Goal: Information Seeking & Learning: Learn about a topic

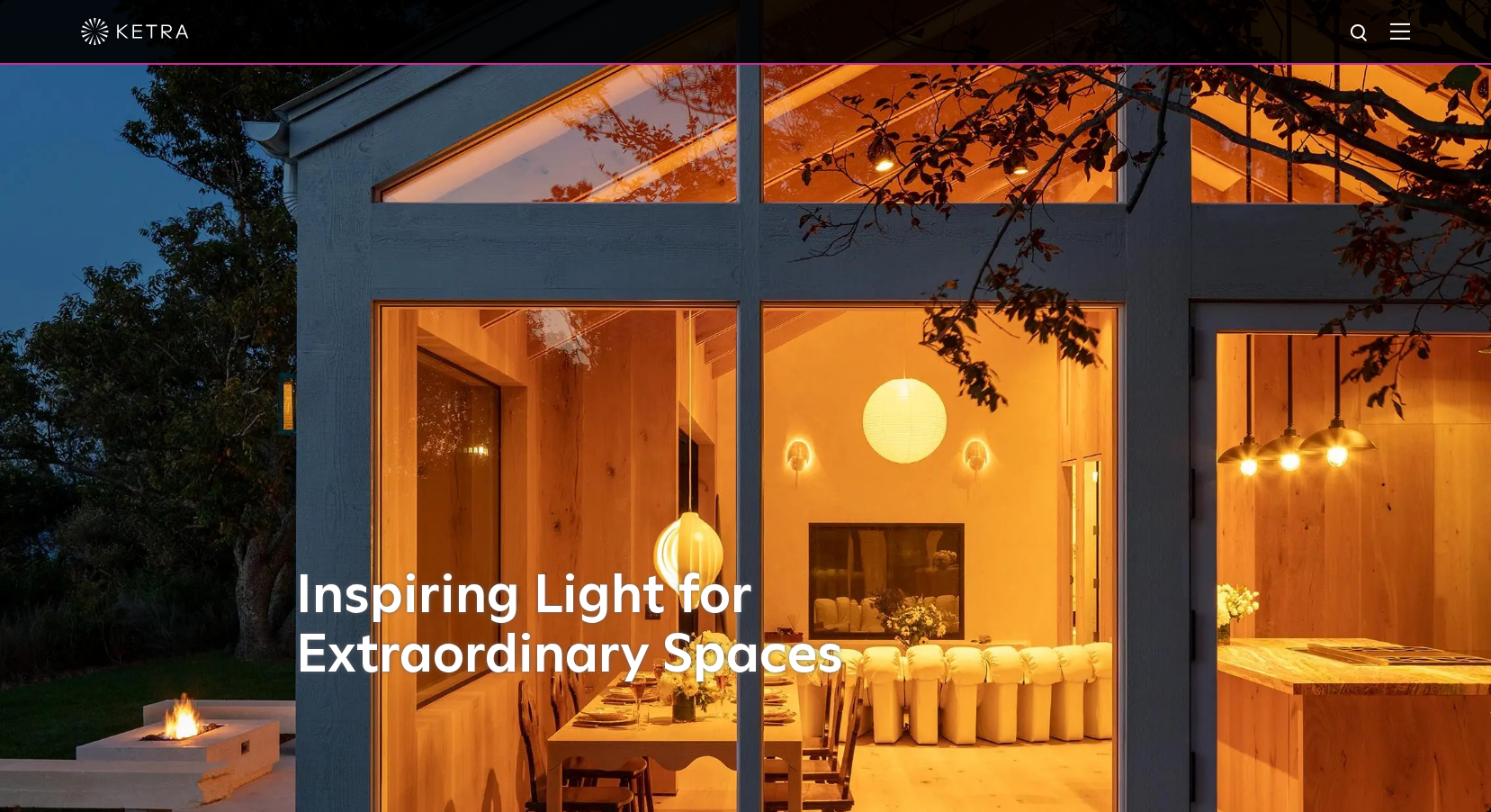
click at [1410, 30] on img at bounding box center [1400, 31] width 19 height 17
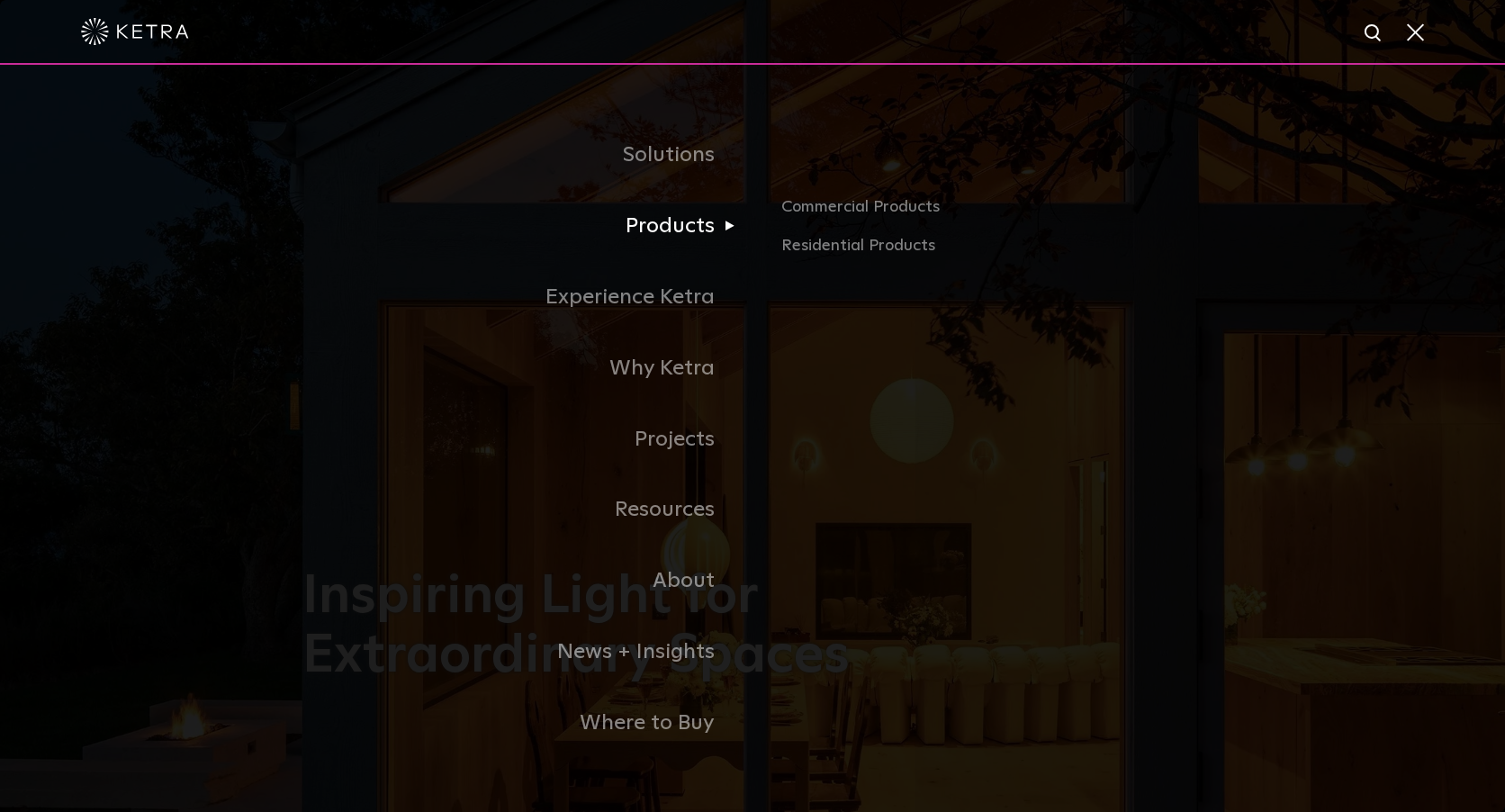
click at [708, 230] on link "Products" at bounding box center [527, 226] width 450 height 71
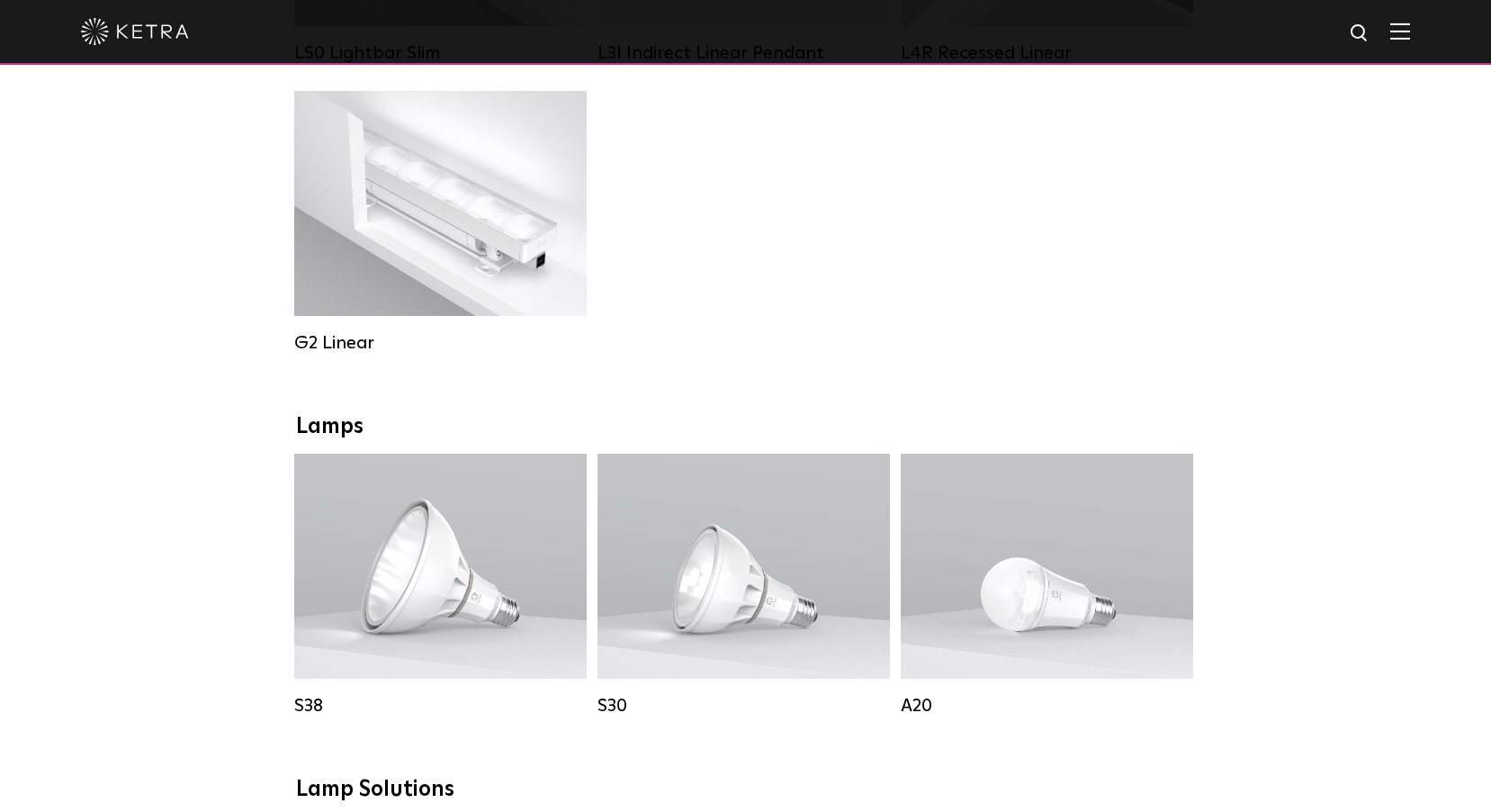
scroll to position [990, 0]
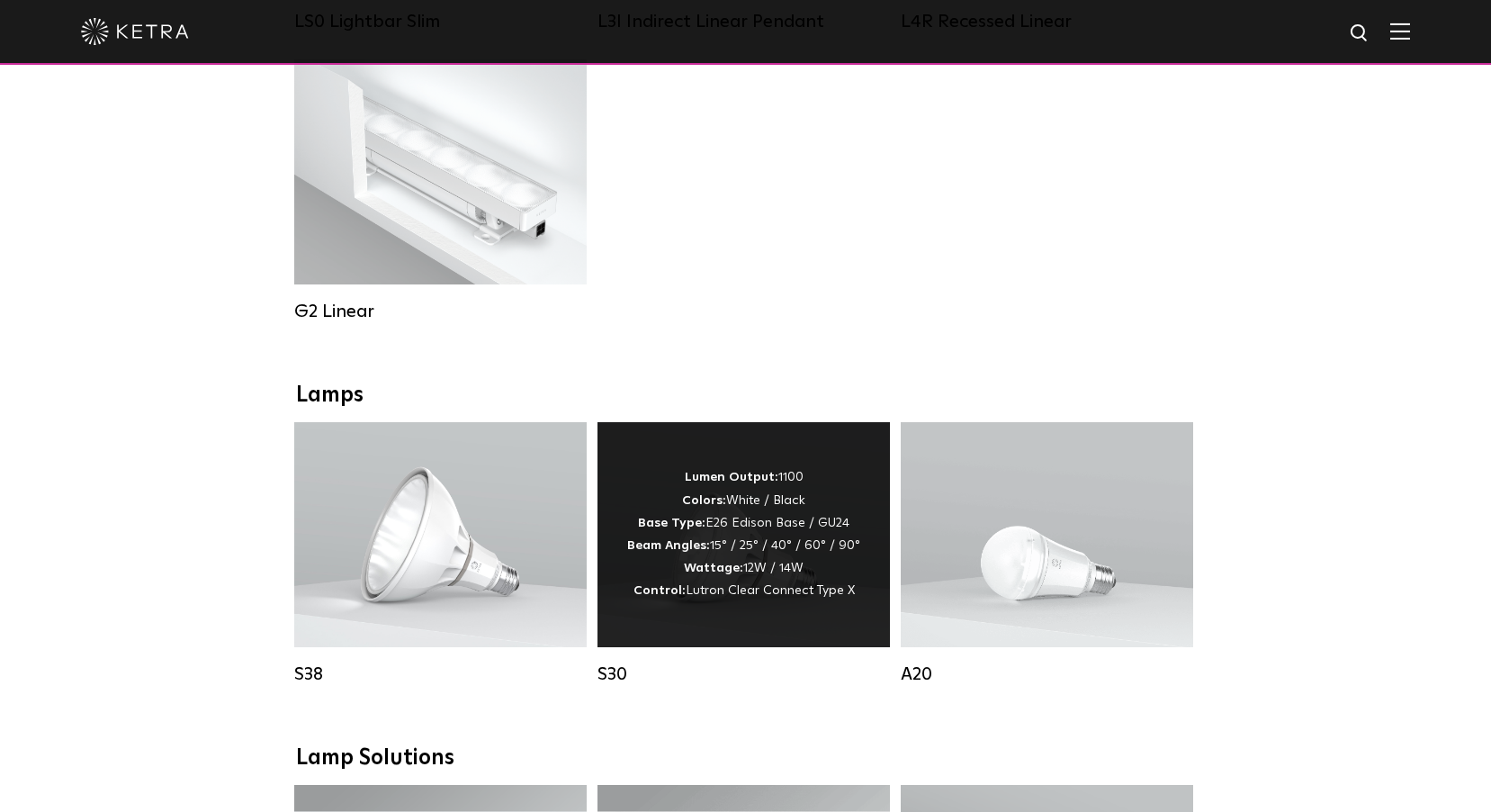
click at [668, 588] on div "Lumen Output: 1100 Colors: White / Black Base Type: E26 Edison Base / GU24 Beam…" at bounding box center [744, 534] width 233 height 136
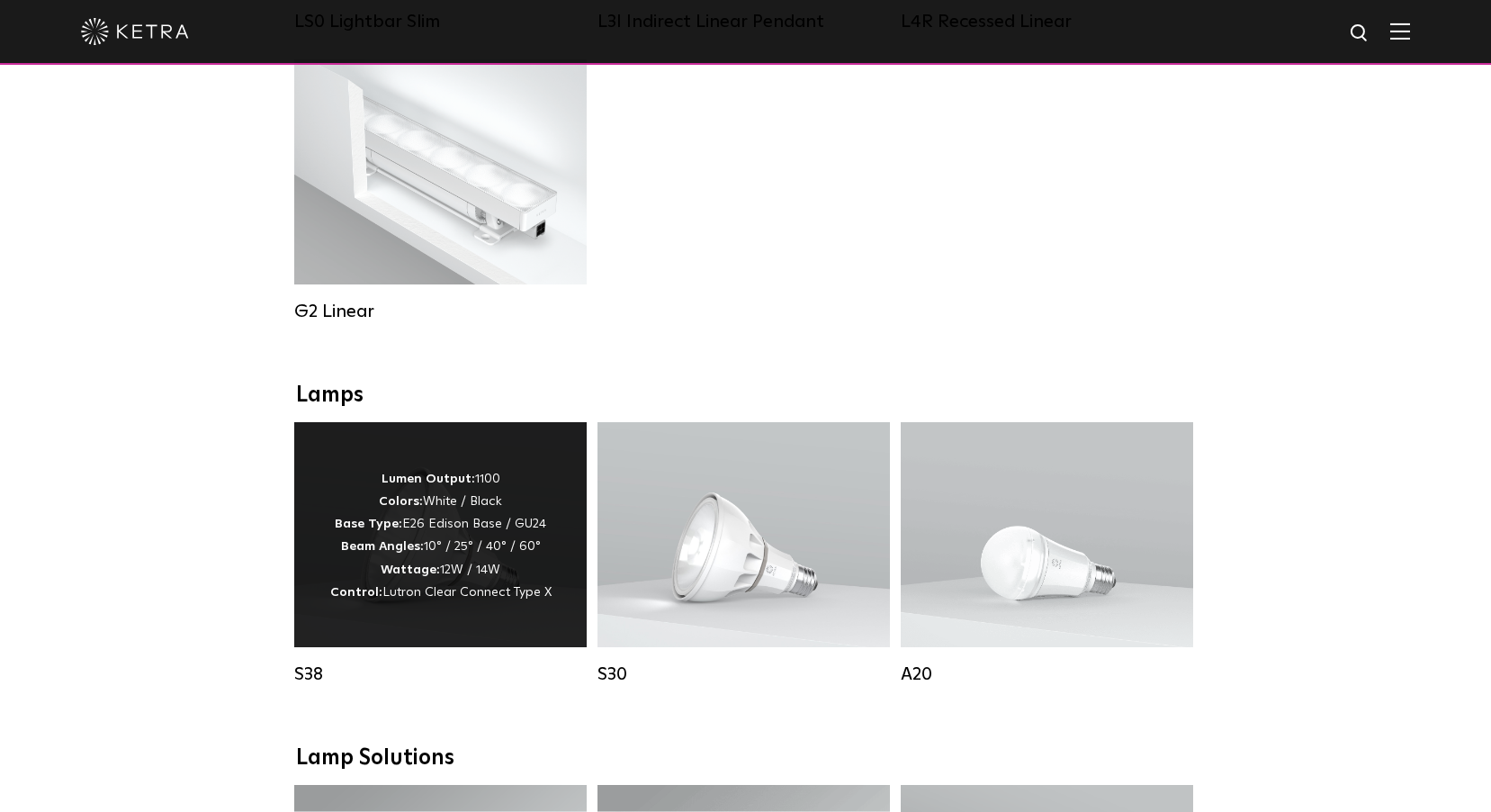
click at [406, 505] on p "Lumen Output: 1100 Colors: White / Black Base Type: E26 Edison Base / GU24 Beam…" at bounding box center [440, 536] width 222 height 136
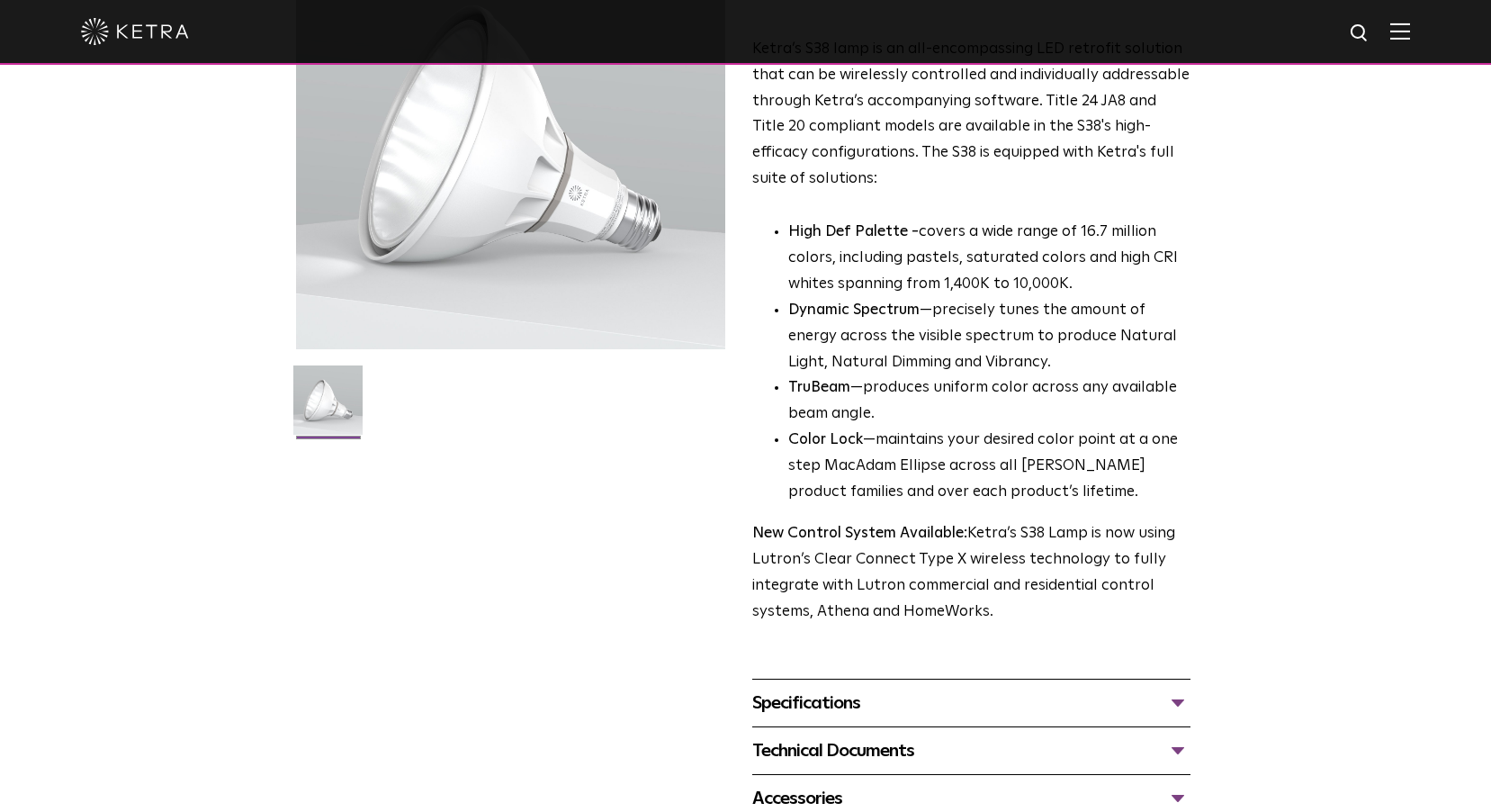
scroll to position [539, 0]
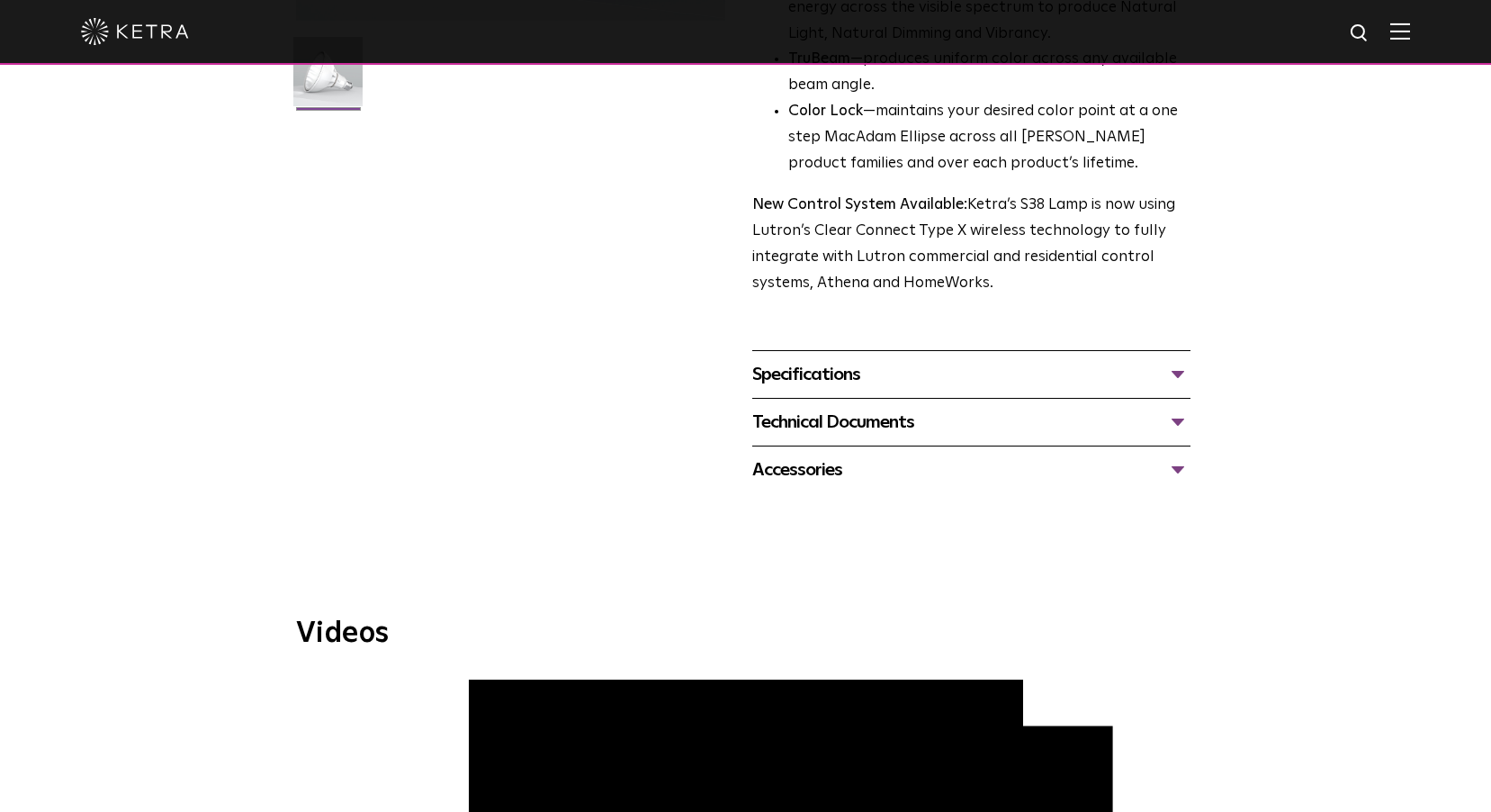
click at [934, 425] on div "Technical Documents" at bounding box center [971, 422] width 439 height 29
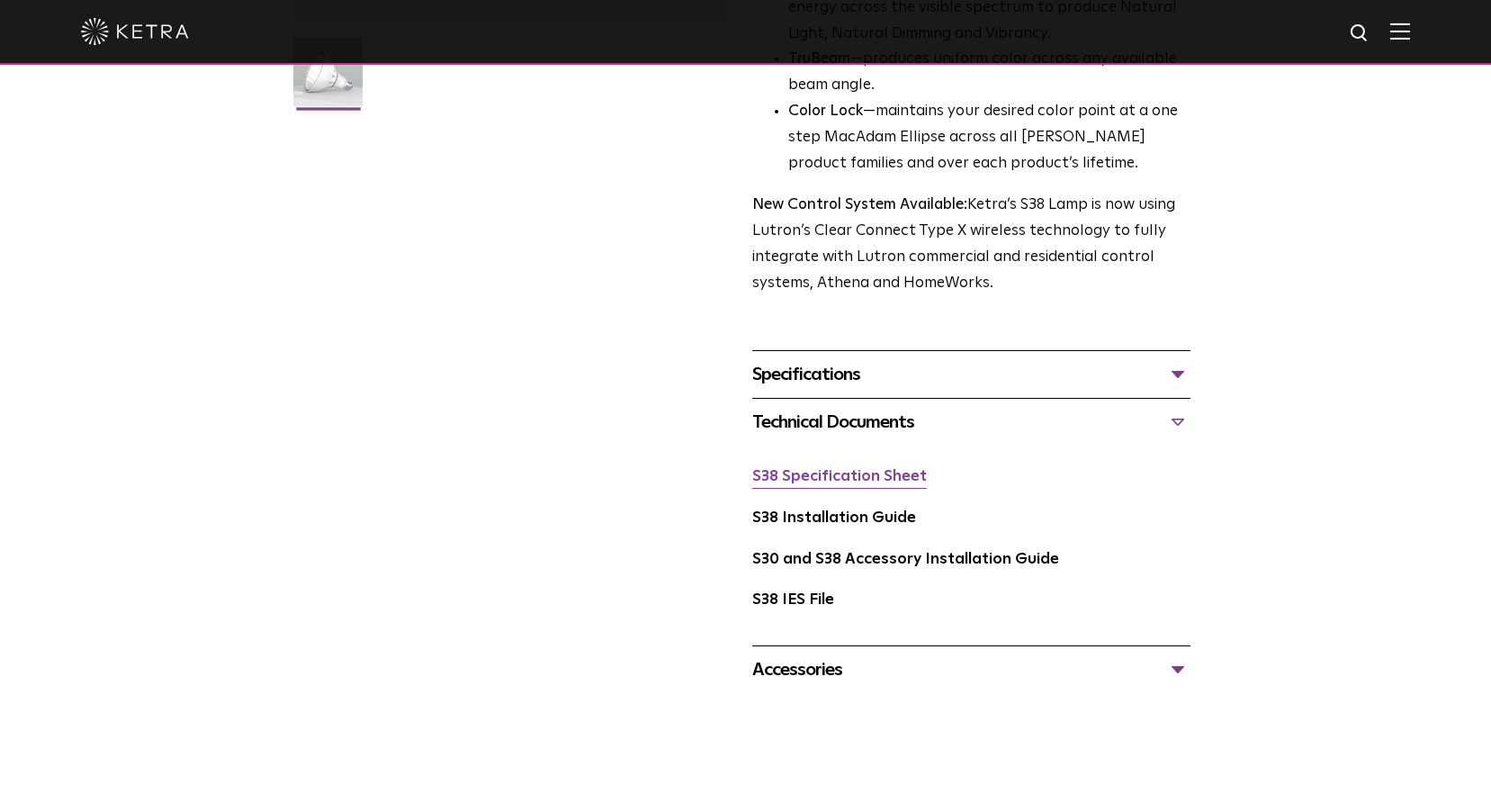
click at [890, 479] on link "S38 Specification Sheet" at bounding box center [839, 476] width 174 height 16
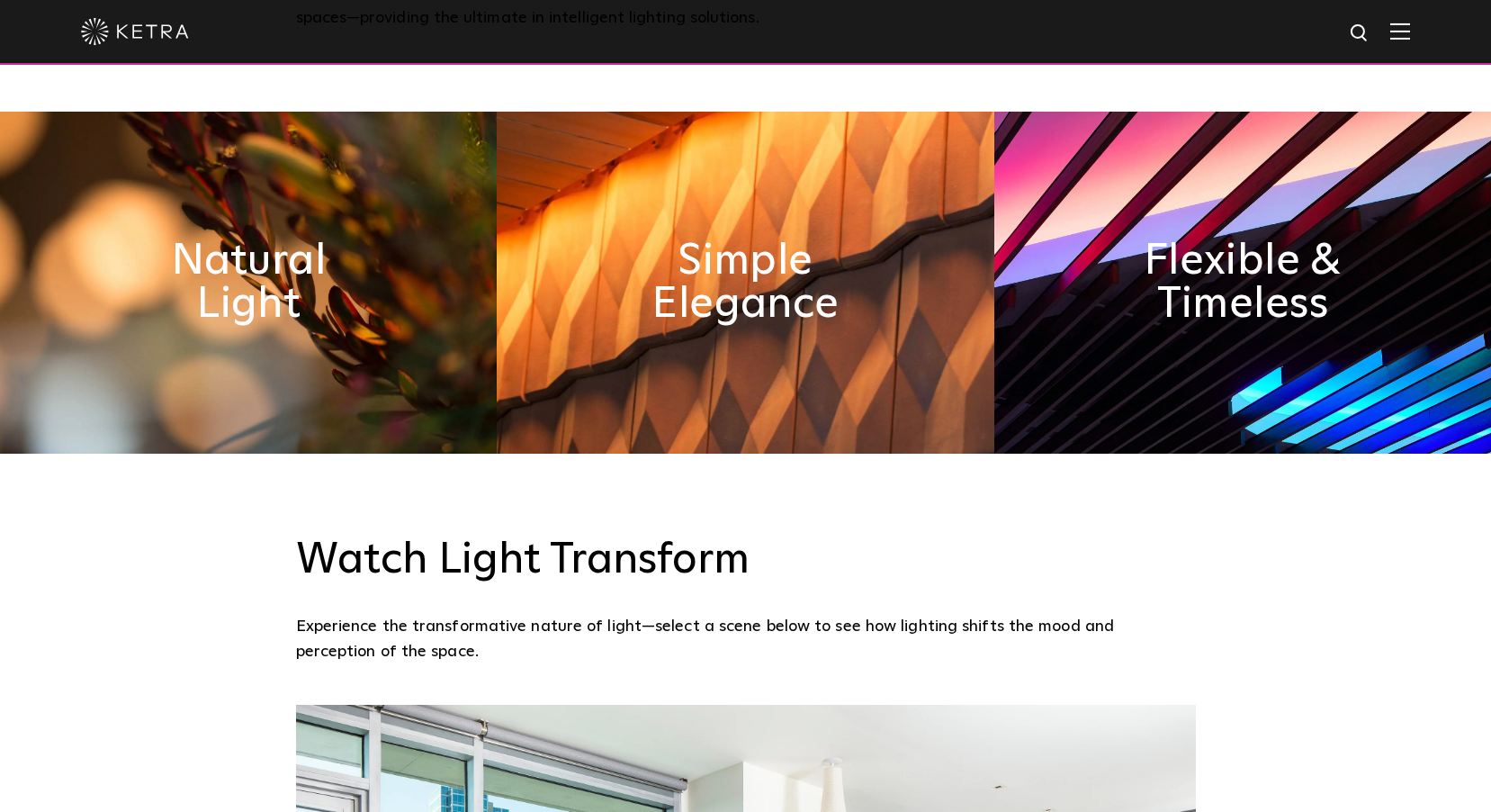
scroll to position [810, 0]
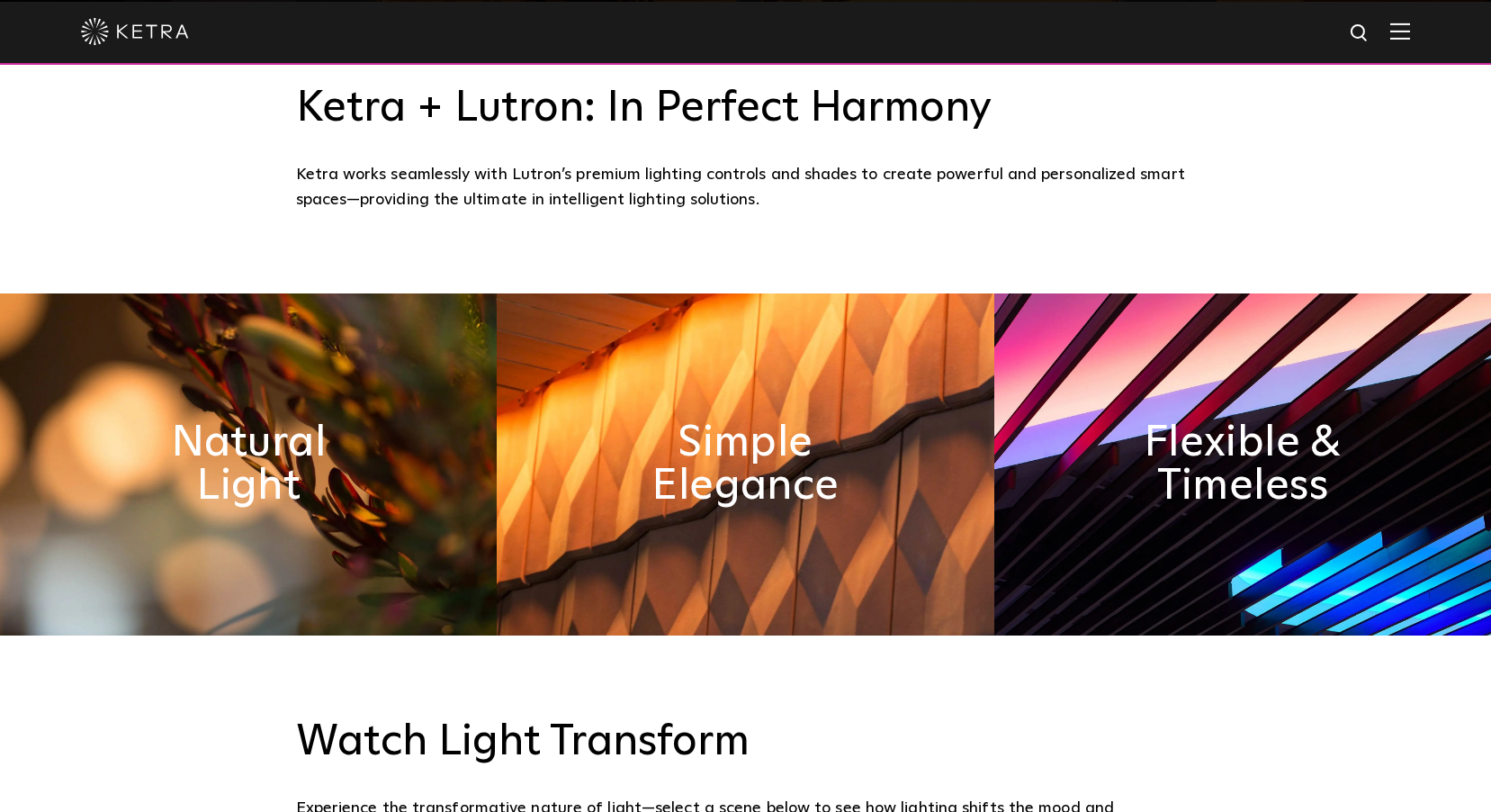
click at [1408, 20] on div at bounding box center [746, 32] width 1330 height 63
click at [1410, 30] on img at bounding box center [1400, 31] width 19 height 17
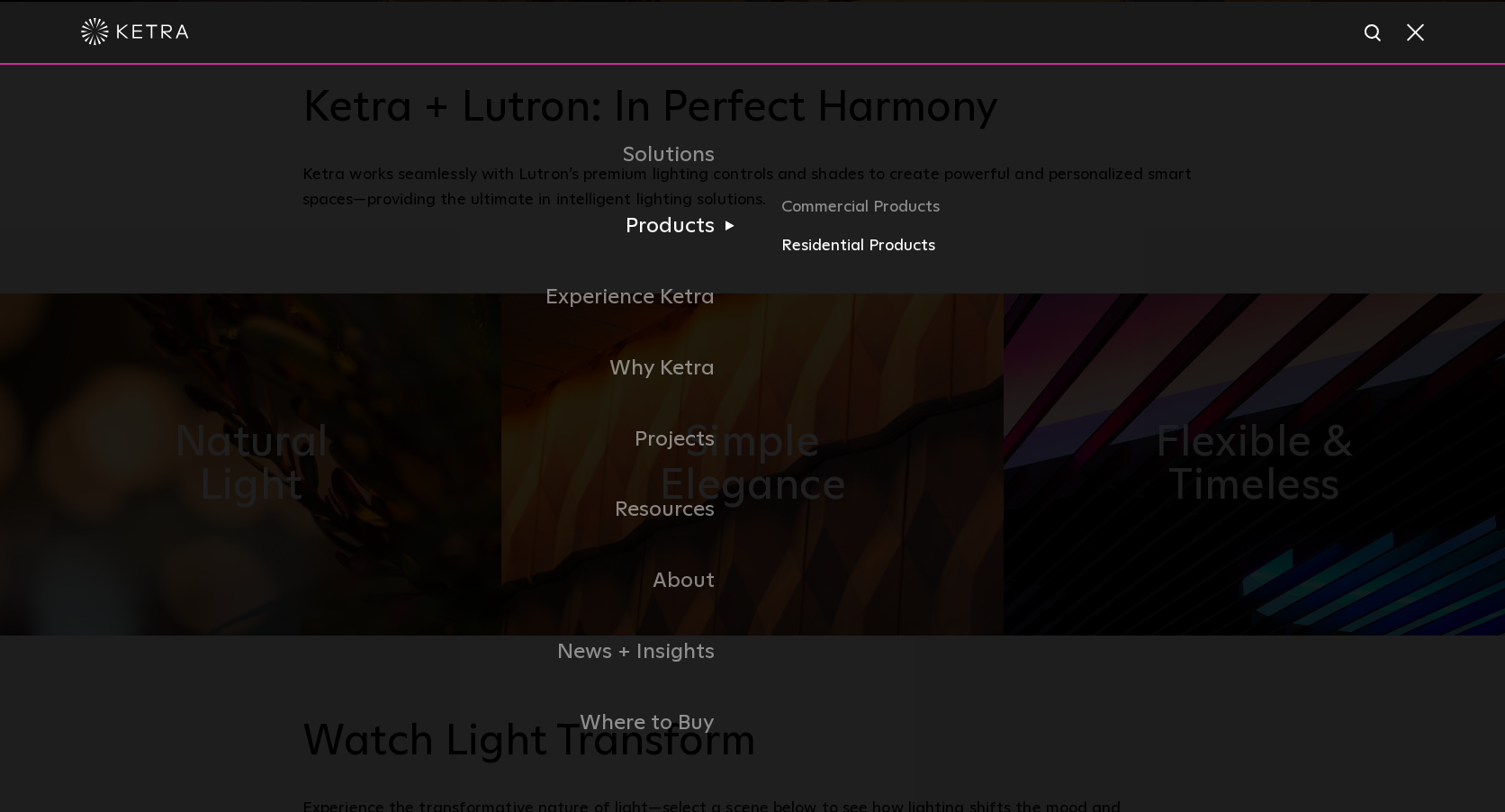
click at [799, 245] on link "Residential Products" at bounding box center [992, 246] width 421 height 26
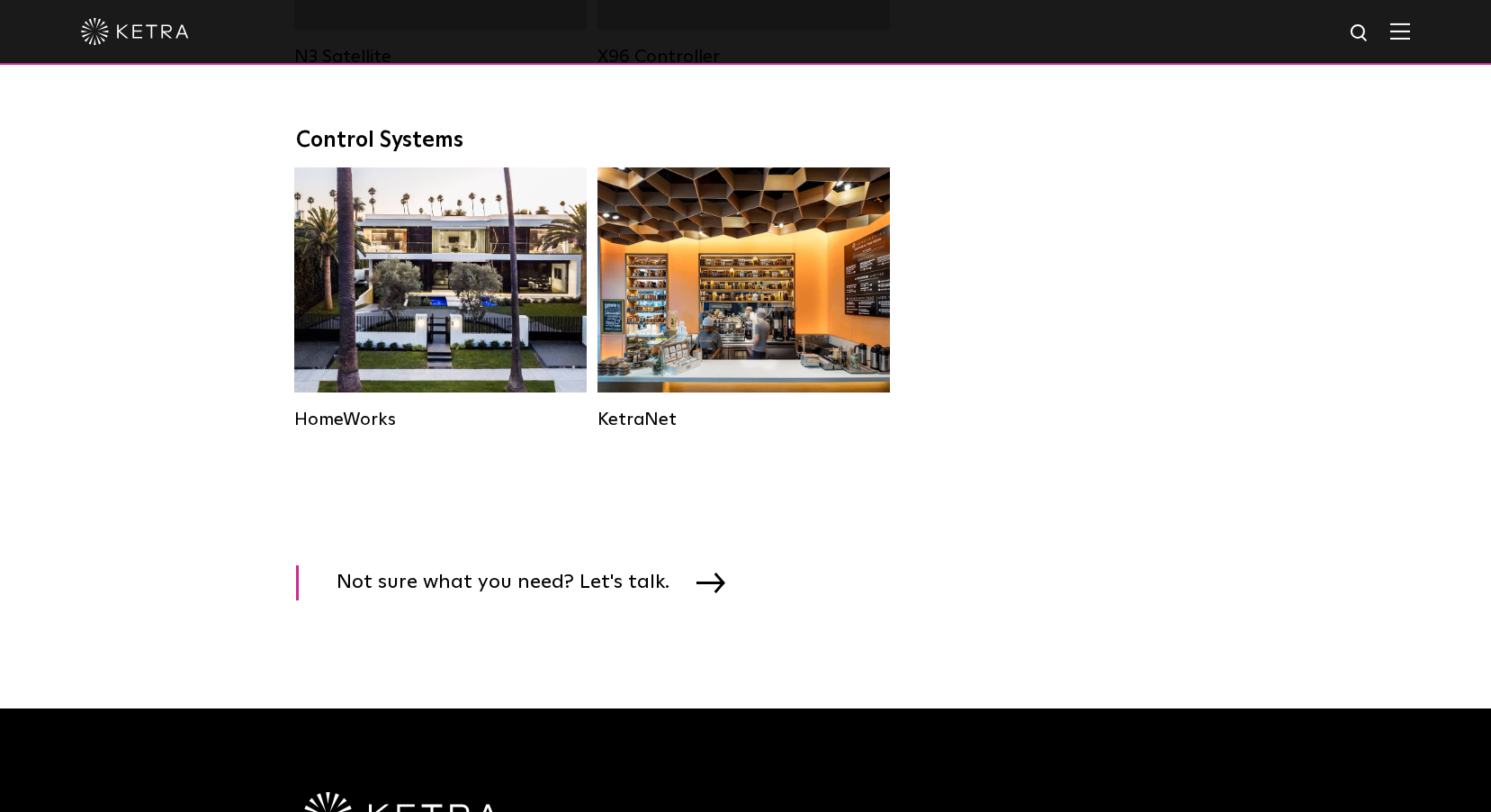
scroll to position [2340, 0]
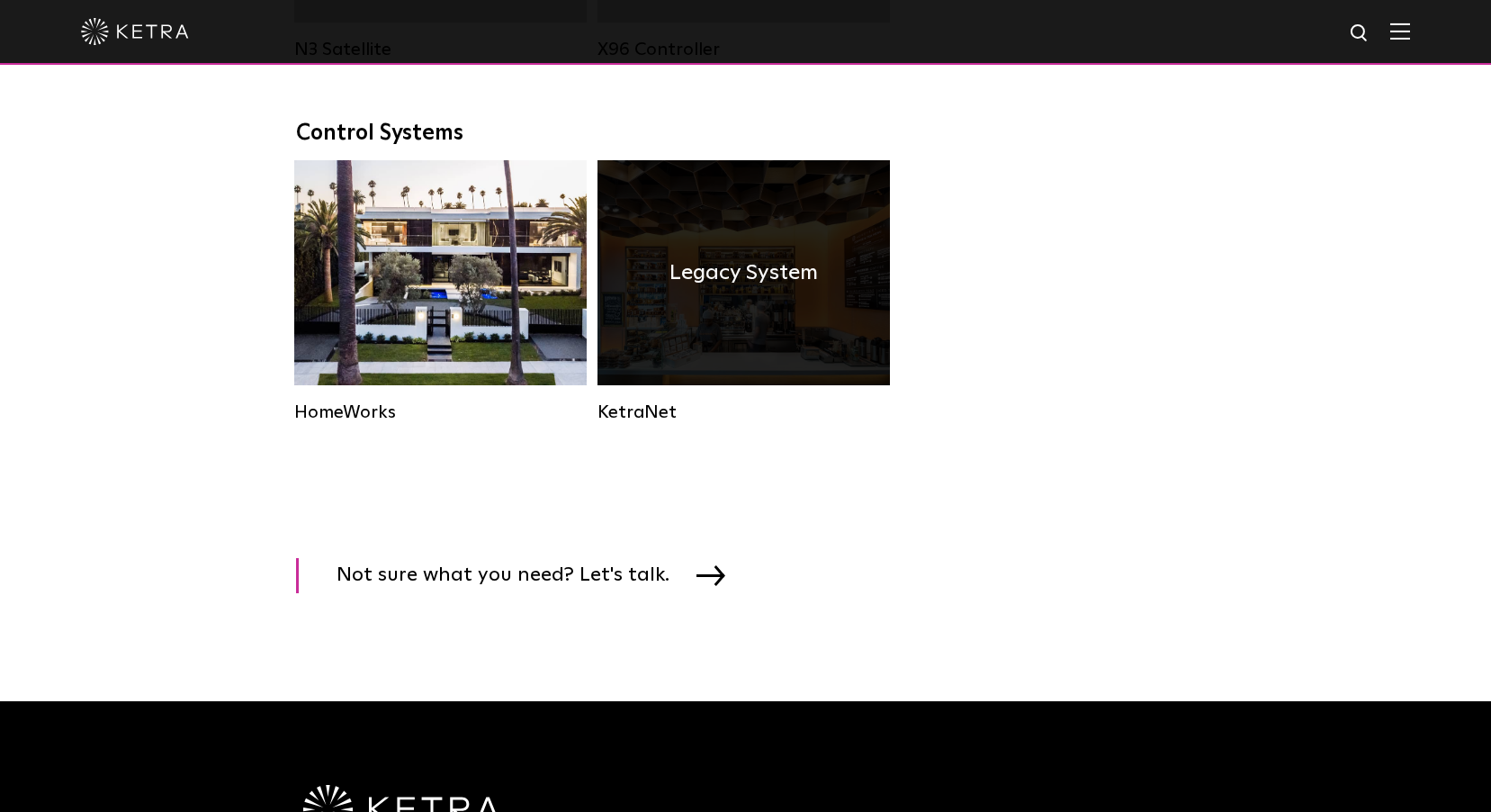
click at [775, 385] on div "Legacy System" at bounding box center [744, 273] width 292 height 225
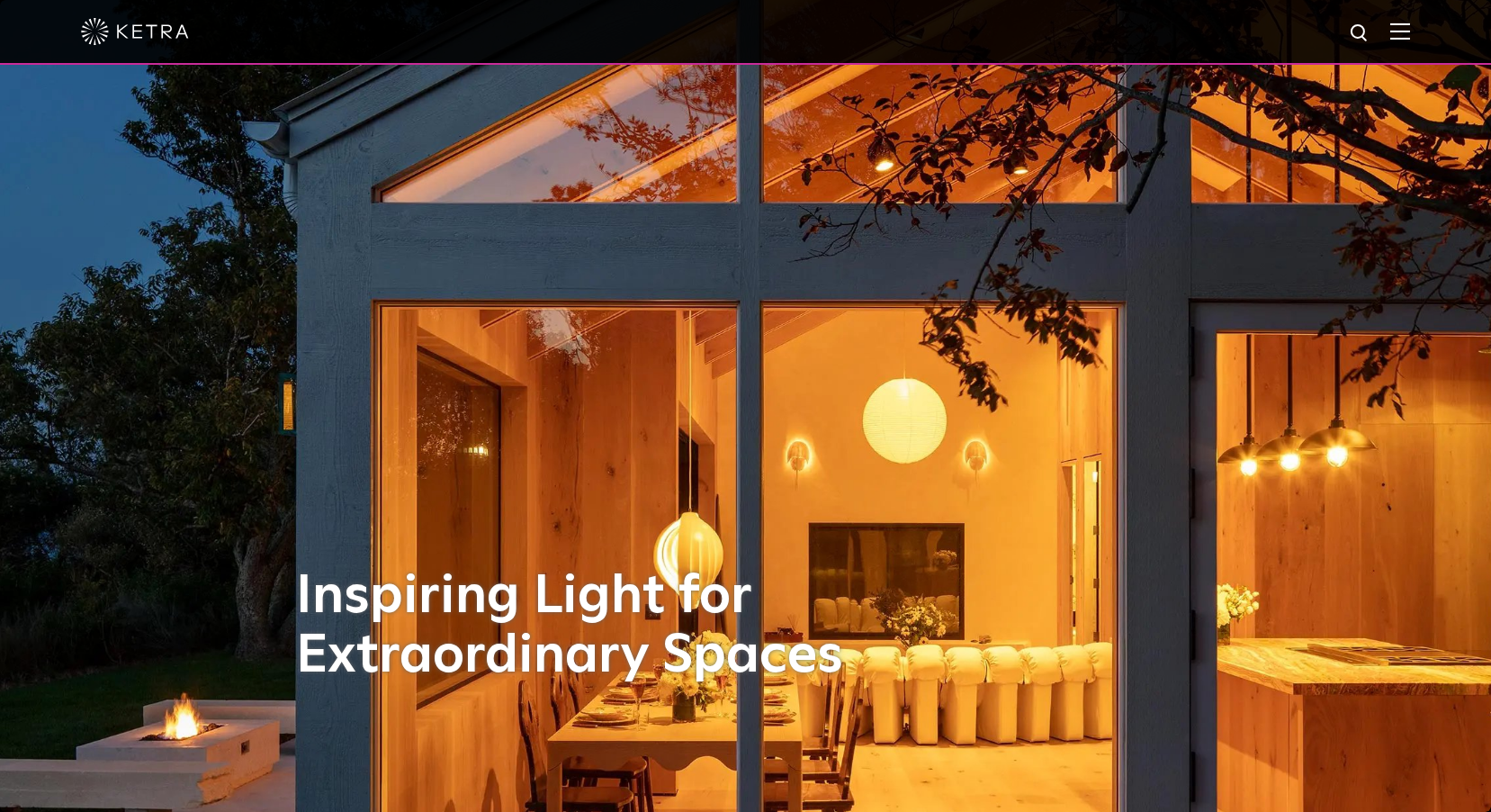
click at [1410, 36] on img at bounding box center [1400, 31] width 19 height 17
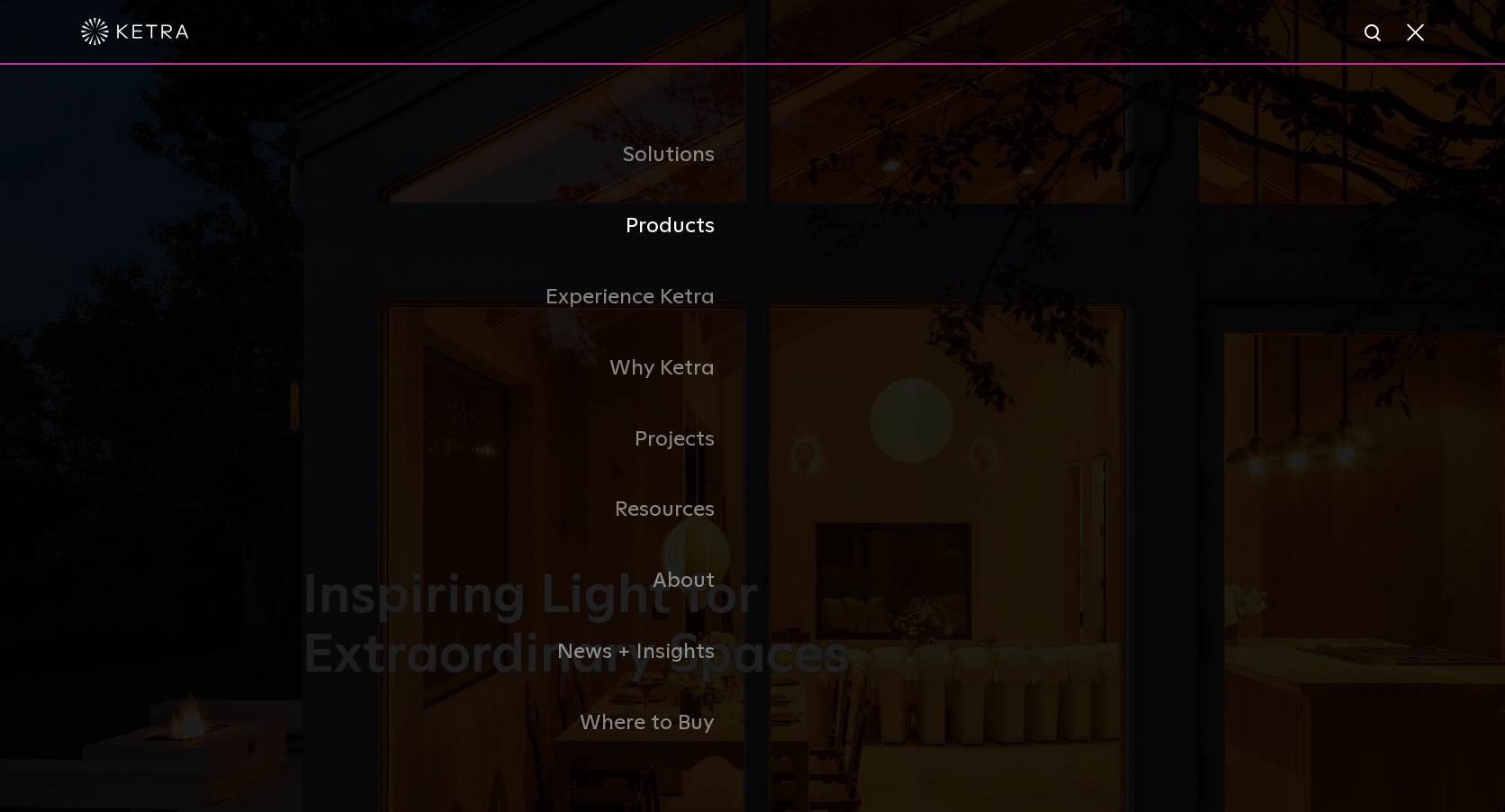
click at [685, 229] on link "Products" at bounding box center [527, 226] width 450 height 71
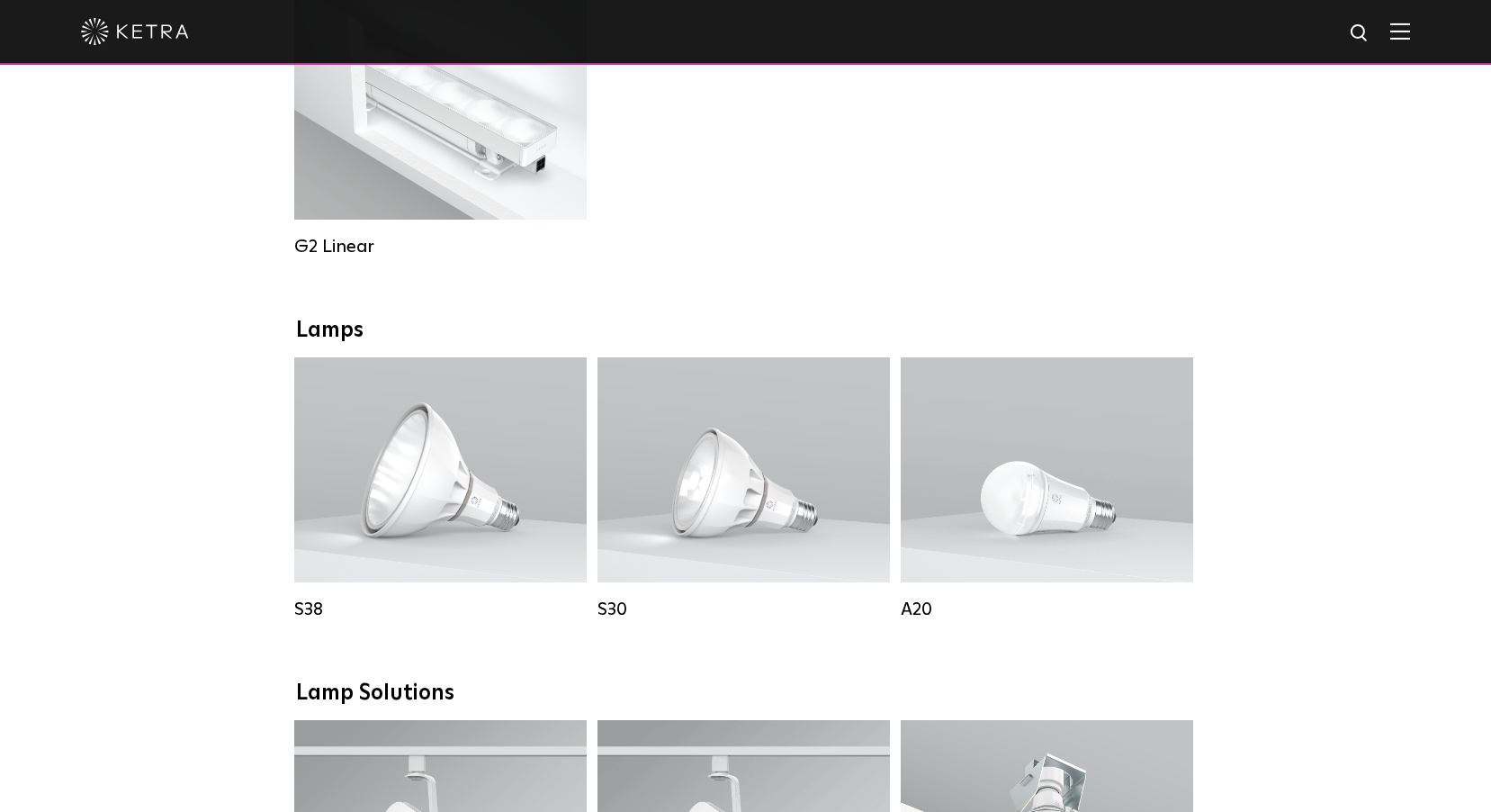
scroll to position [1170, 0]
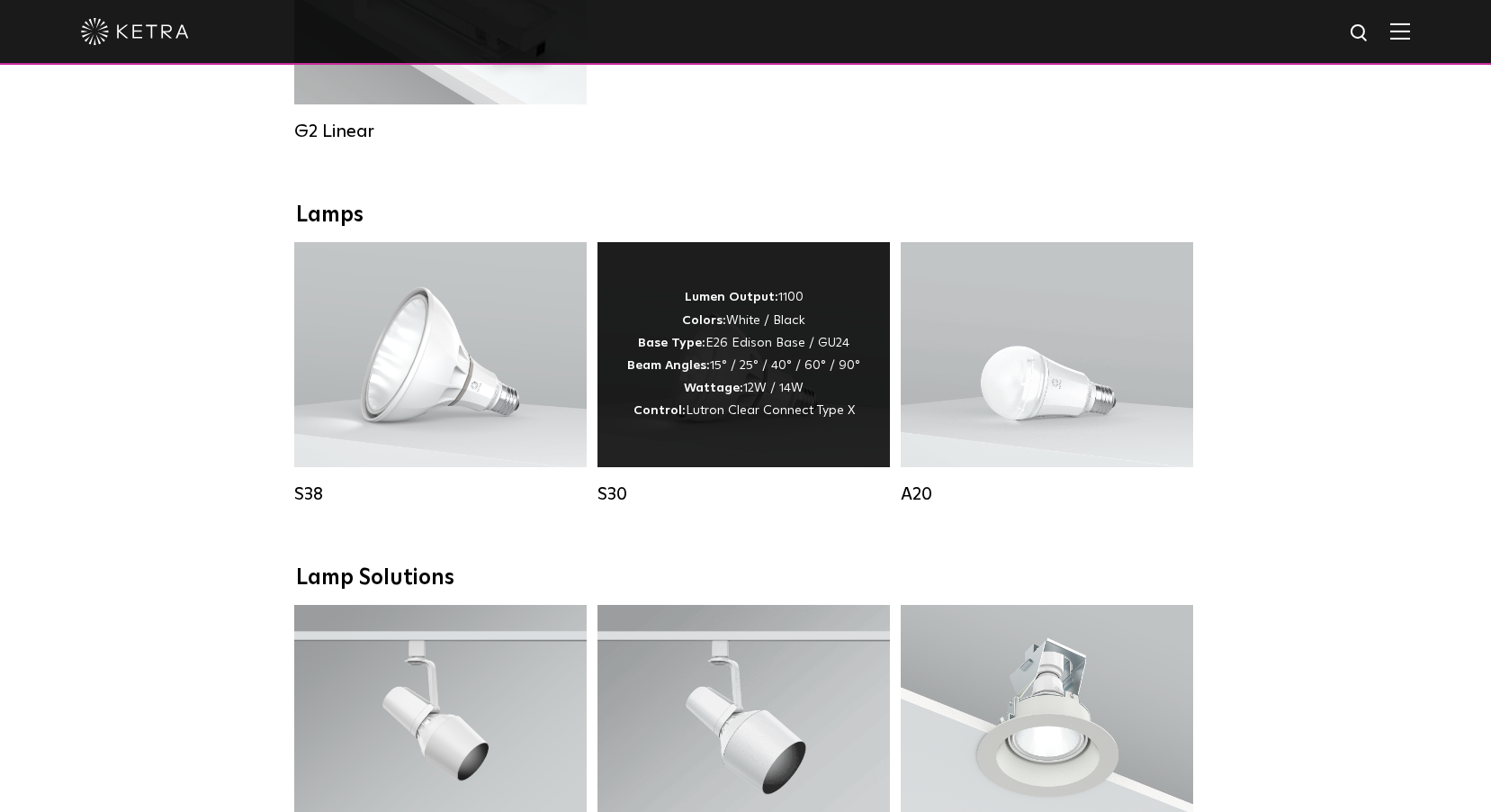
click at [832, 403] on div "Lumen Output: 1100 Colors: White / Black Base Type: E26 Edison Base / GU24 Beam…" at bounding box center [744, 354] width 233 height 136
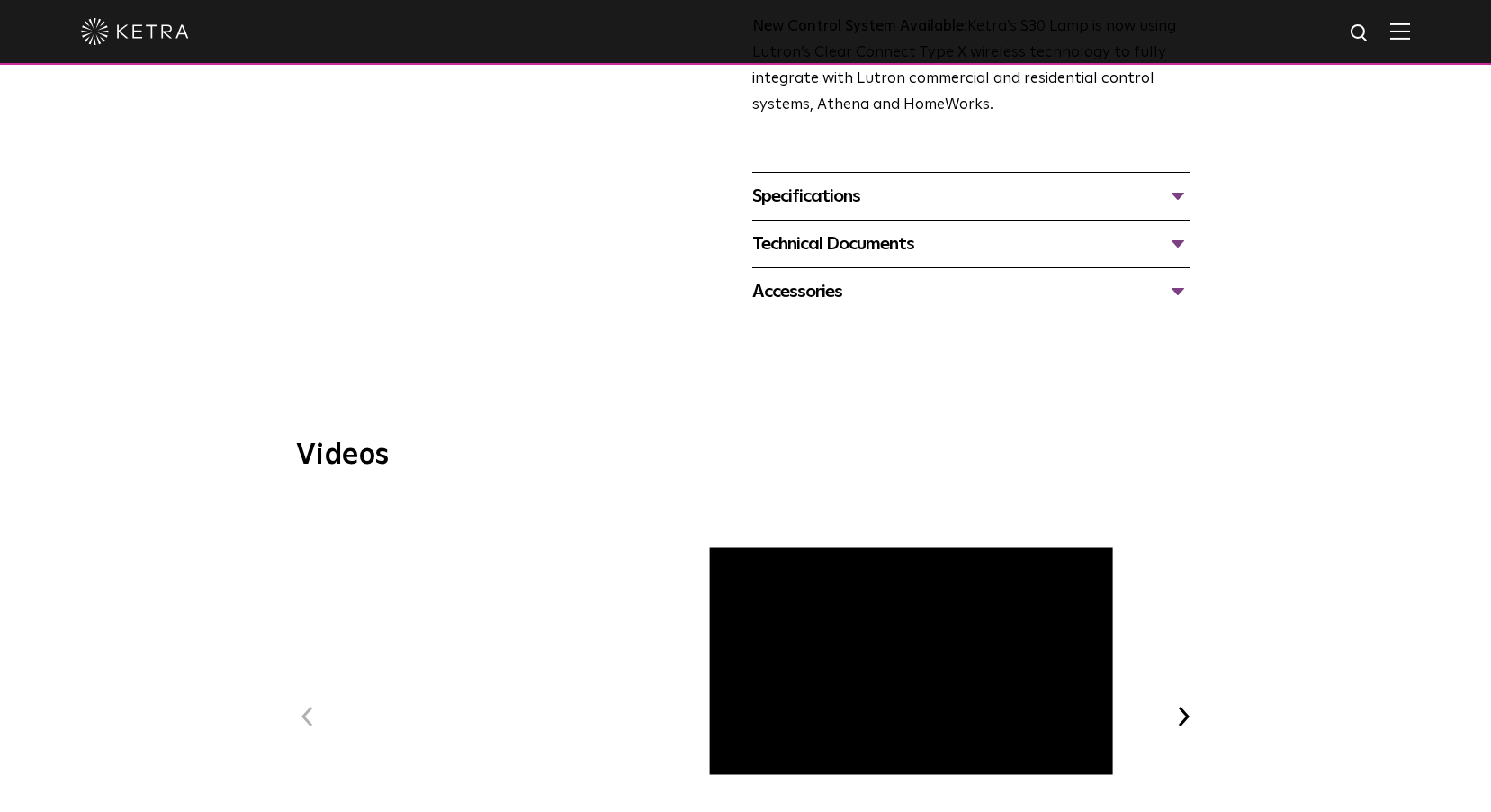
scroll to position [720, 0]
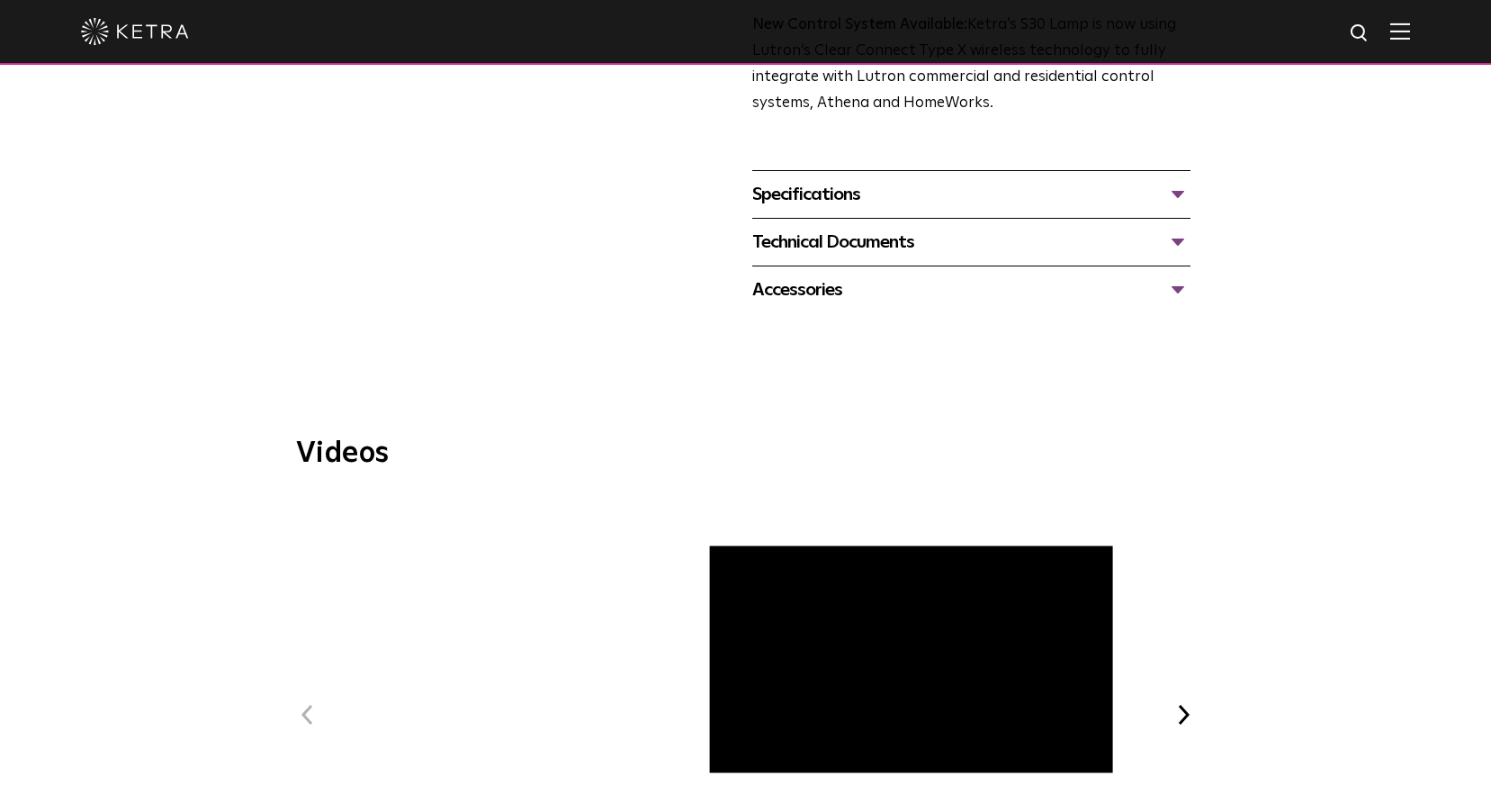
click at [890, 244] on div "Technical Documents" at bounding box center [971, 242] width 439 height 29
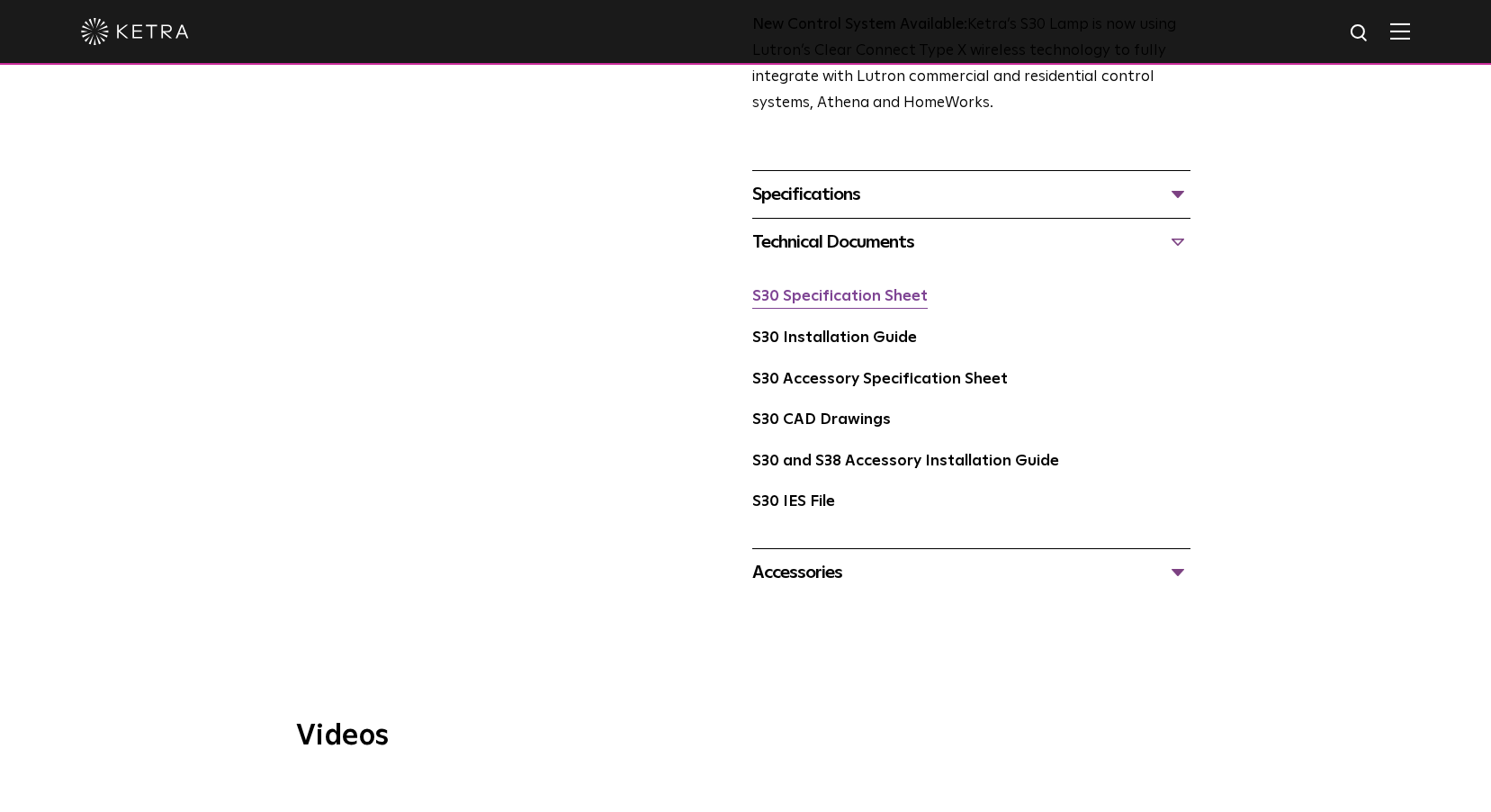
click at [870, 297] on link "S30 Specification Sheet" at bounding box center [839, 297] width 175 height 16
